Goal: Communication & Community: Ask a question

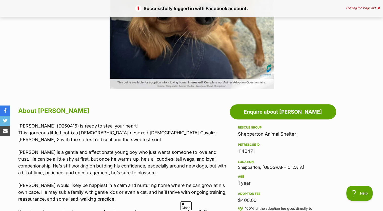
scroll to position [187, 0]
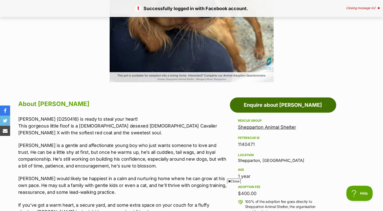
click at [274, 107] on link "Enquire about [PERSON_NAME]" at bounding box center [283, 104] width 106 height 15
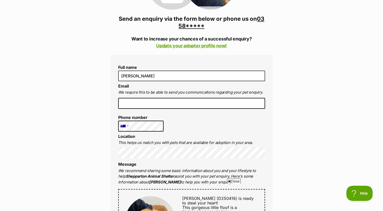
click at [210, 100] on input "email" at bounding box center [191, 103] width 147 height 11
type input "g"
click at [181, 100] on input "email" at bounding box center [191, 103] width 147 height 11
type input "georgina.b.mackenzie@gmail.com"
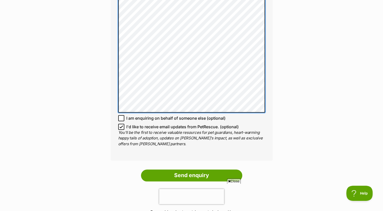
scroll to position [416, 0]
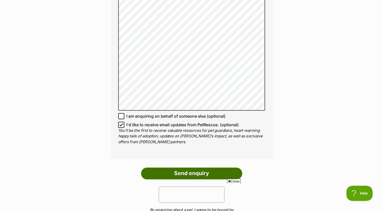
click at [181, 168] on input "Send enquiry" at bounding box center [191, 174] width 101 height 12
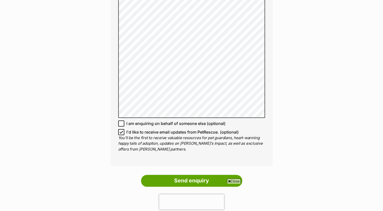
scroll to position [442, 0]
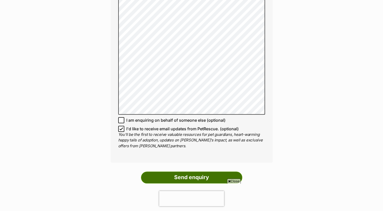
click at [189, 172] on input "Send enquiry" at bounding box center [191, 178] width 101 height 12
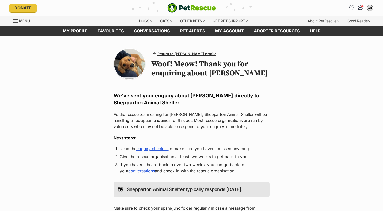
click at [128, 71] on img at bounding box center [129, 64] width 31 height 31
click at [169, 53] on span "Return to Henry's profile" at bounding box center [186, 53] width 59 height 5
